Goal: Check status: Check status

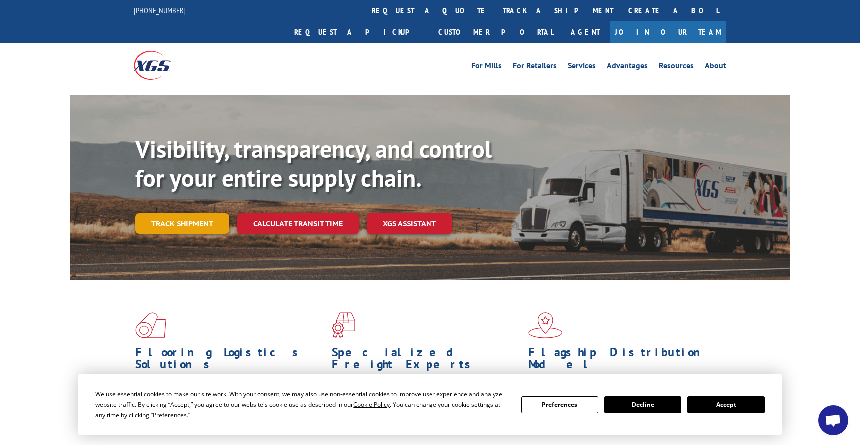
click at [204, 213] on link "Track shipment" at bounding box center [182, 223] width 94 height 21
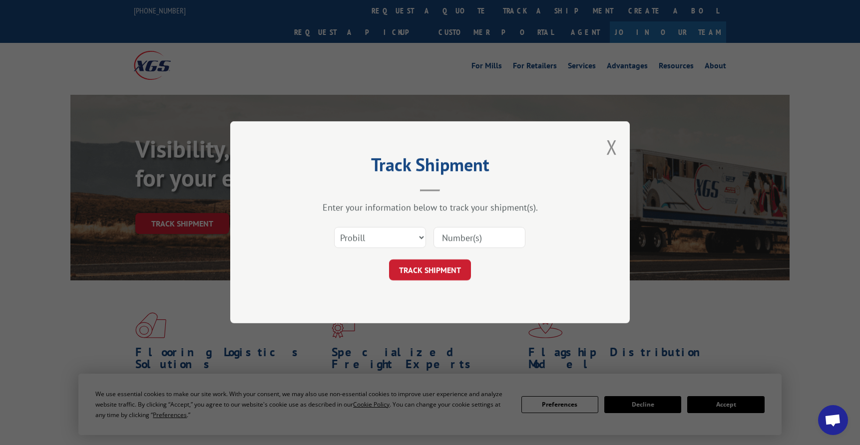
click at [483, 236] on input at bounding box center [479, 238] width 92 height 21
paste input "17612903"
type input "17612903"
click at [442, 267] on button "TRACK SHIPMENT" at bounding box center [430, 270] width 82 height 21
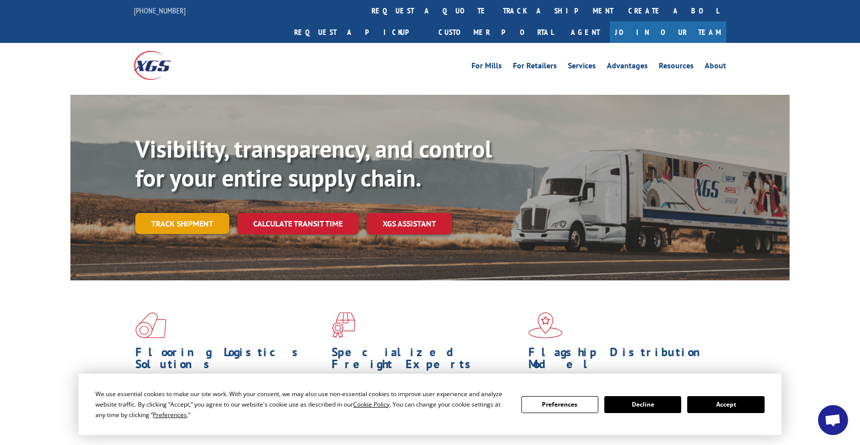
click at [187, 213] on link "Track shipment" at bounding box center [182, 223] width 94 height 21
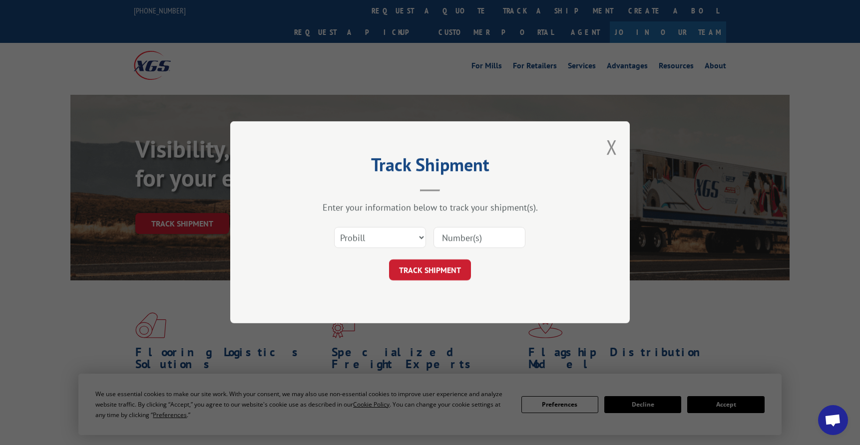
click at [470, 237] on input at bounding box center [479, 238] width 92 height 21
paste input "822867877"
type input "822867877"
click at [446, 268] on button "TRACK SHIPMENT" at bounding box center [430, 270] width 82 height 21
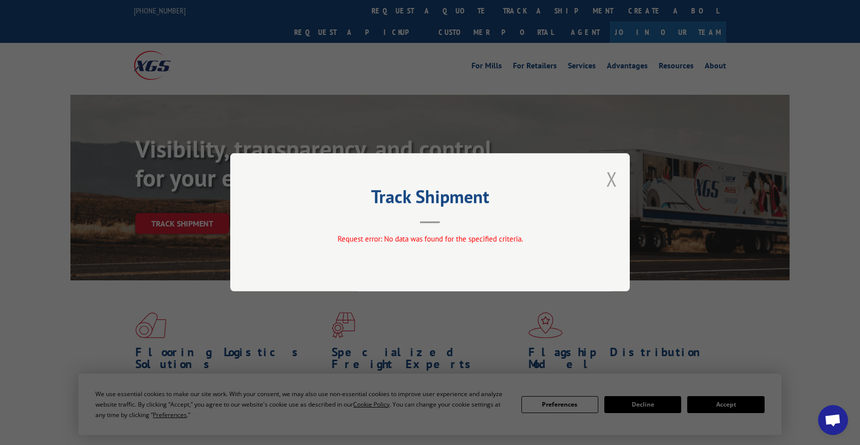
click at [611, 179] on button "Close modal" at bounding box center [611, 179] width 11 height 26
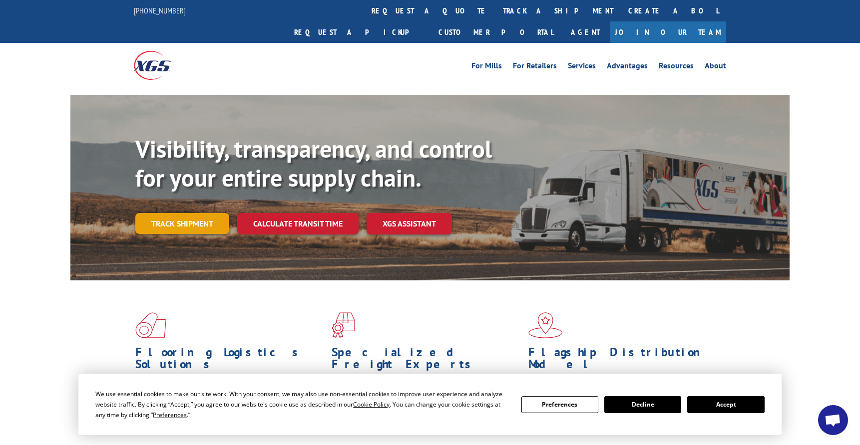
click at [201, 213] on link "Track shipment" at bounding box center [182, 223] width 94 height 21
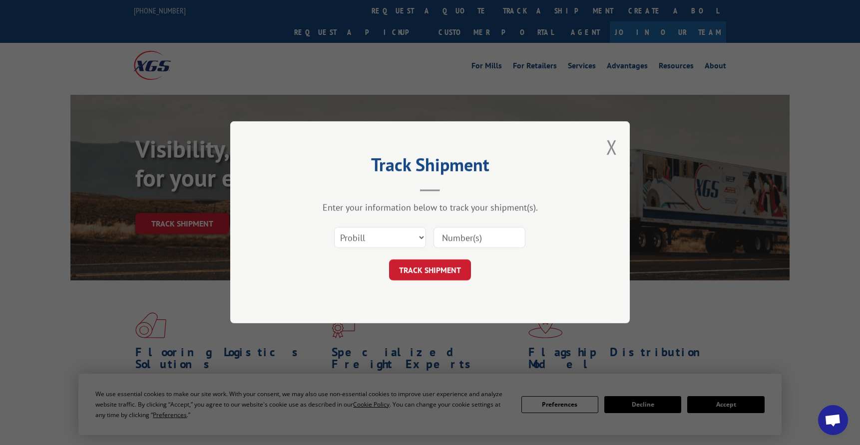
click at [484, 241] on input at bounding box center [479, 238] width 92 height 21
paste input "822867877"
type input "822867877"
click at [441, 265] on button "TRACK SHIPMENT" at bounding box center [430, 270] width 82 height 21
